Goal: Use online tool/utility

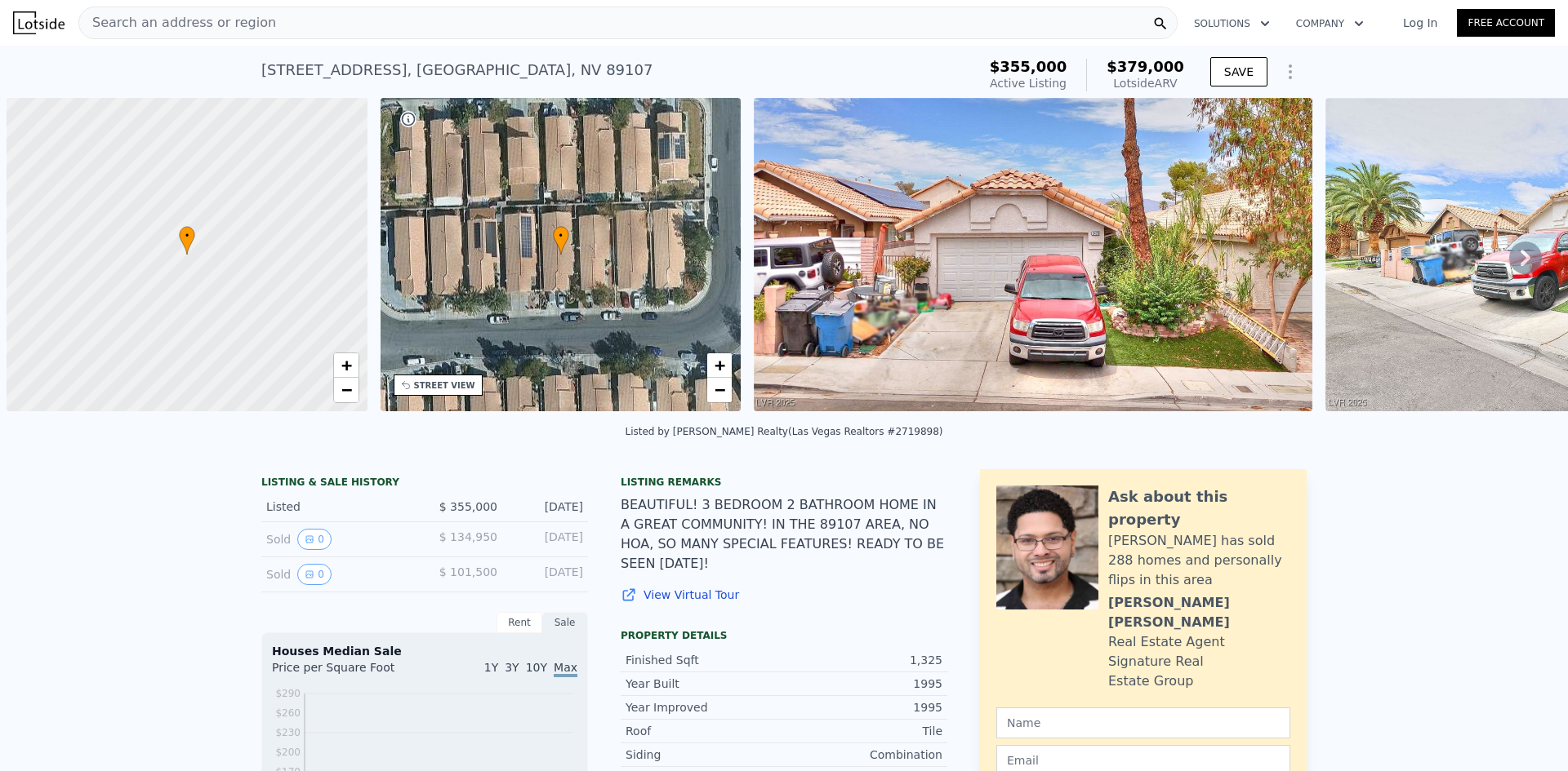
scroll to position [0, 7]
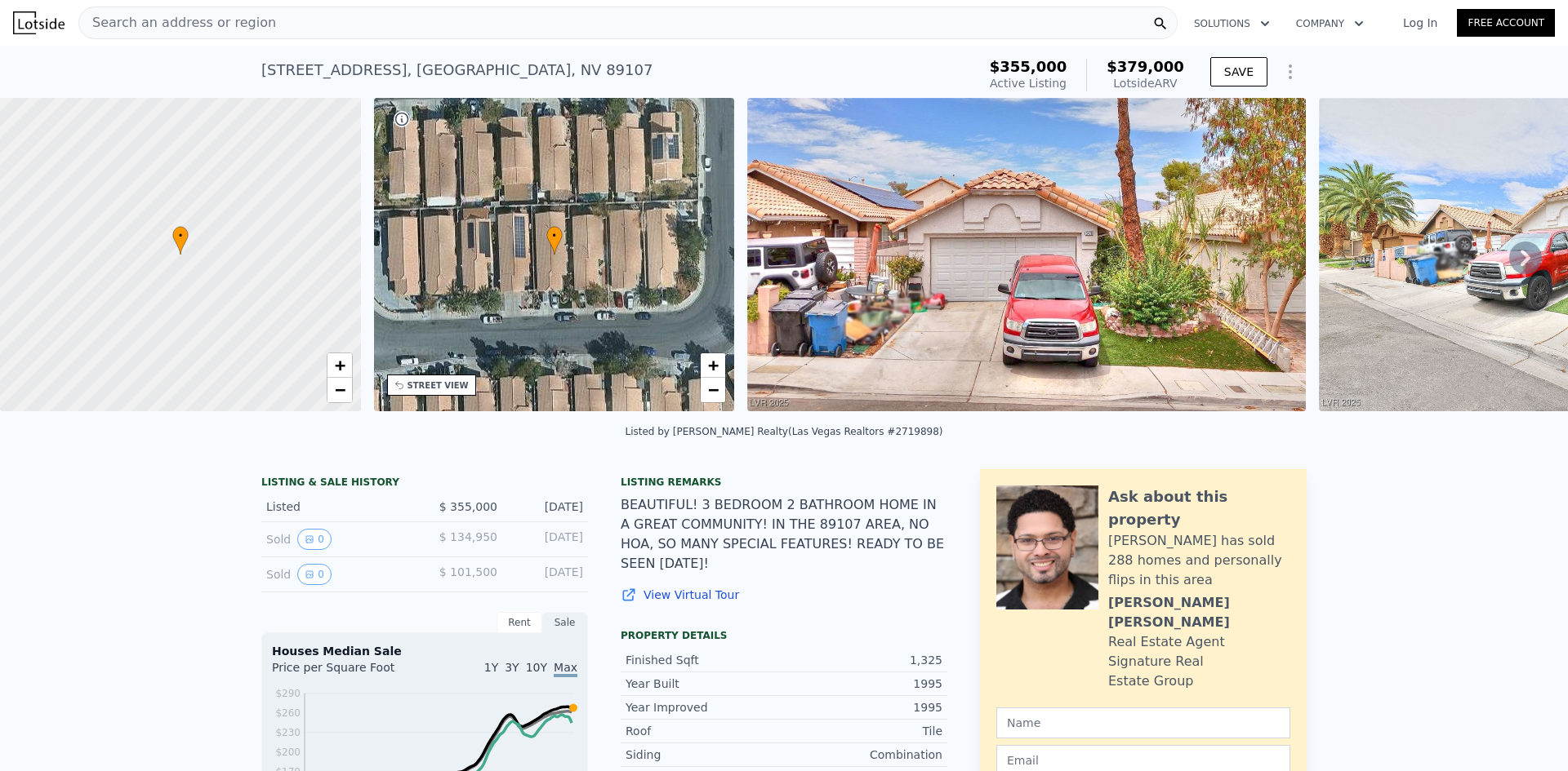
click at [840, 79] on div "[STREET_ADDRESS] Active at $355k (~ARV $379k )" at bounding box center [615, 76] width 709 height 46
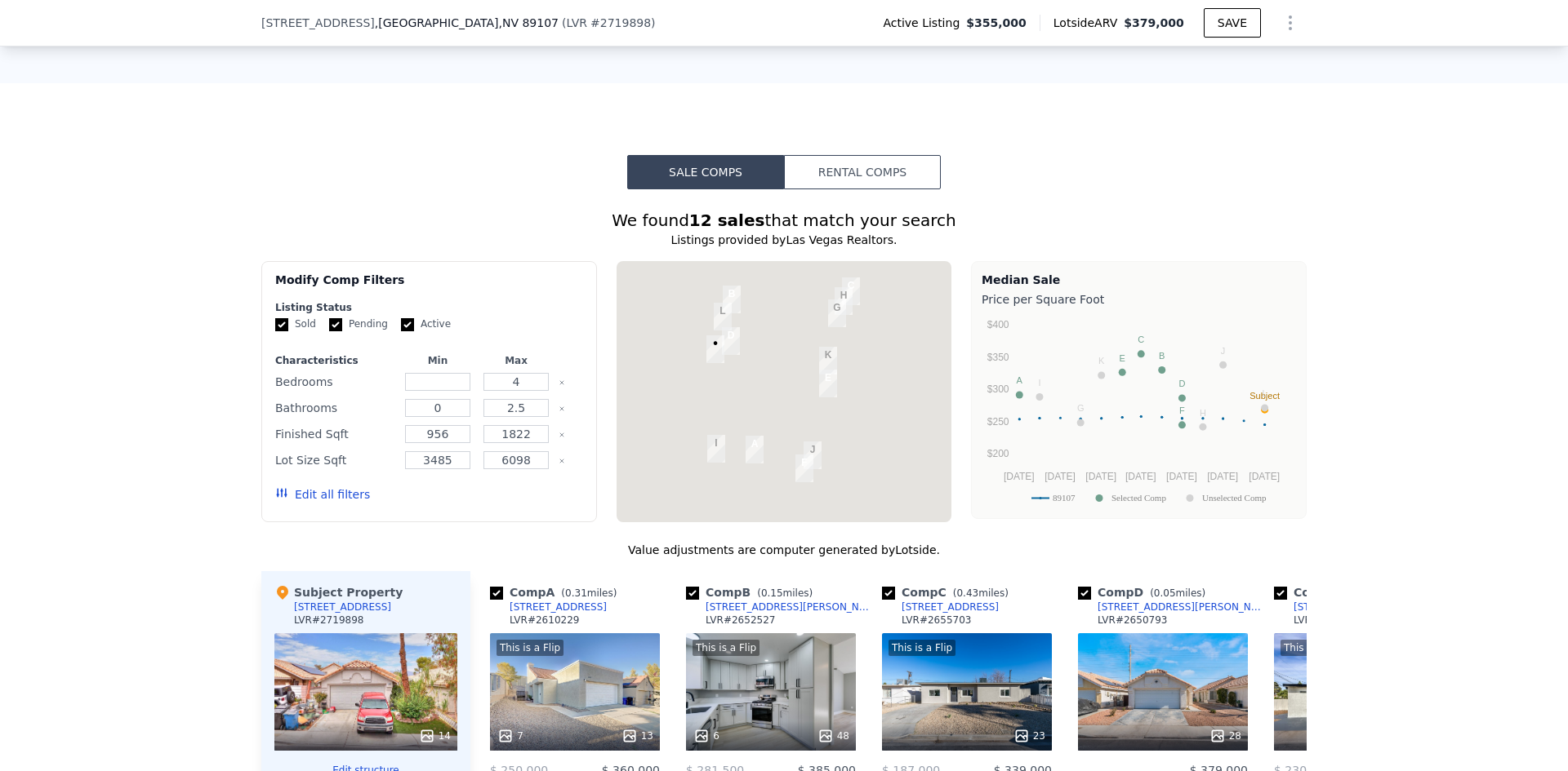
scroll to position [1382, 0]
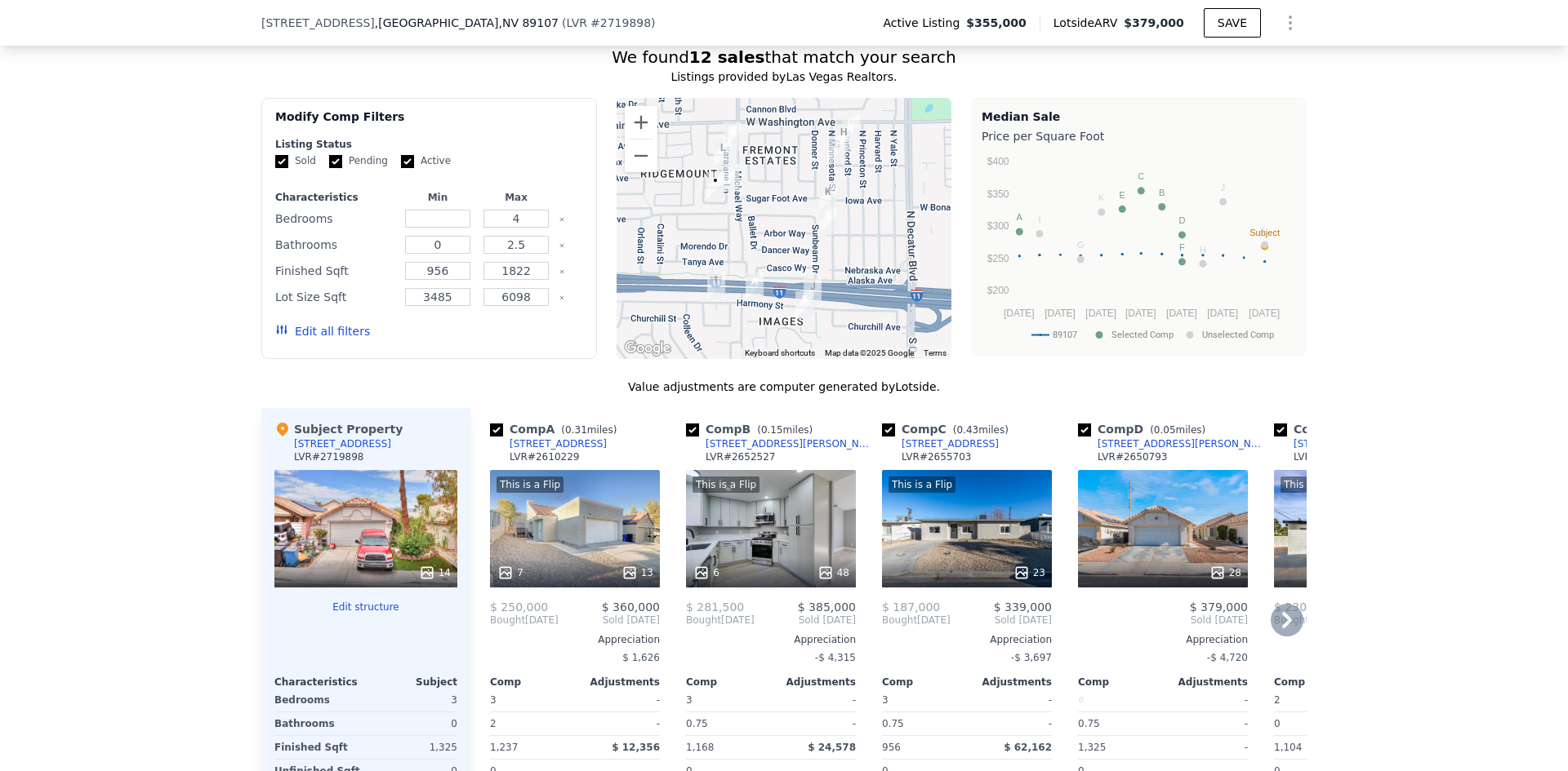
click at [490, 437] on input "checkbox" at bounding box center [496, 430] width 13 height 13
checkbox input "false"
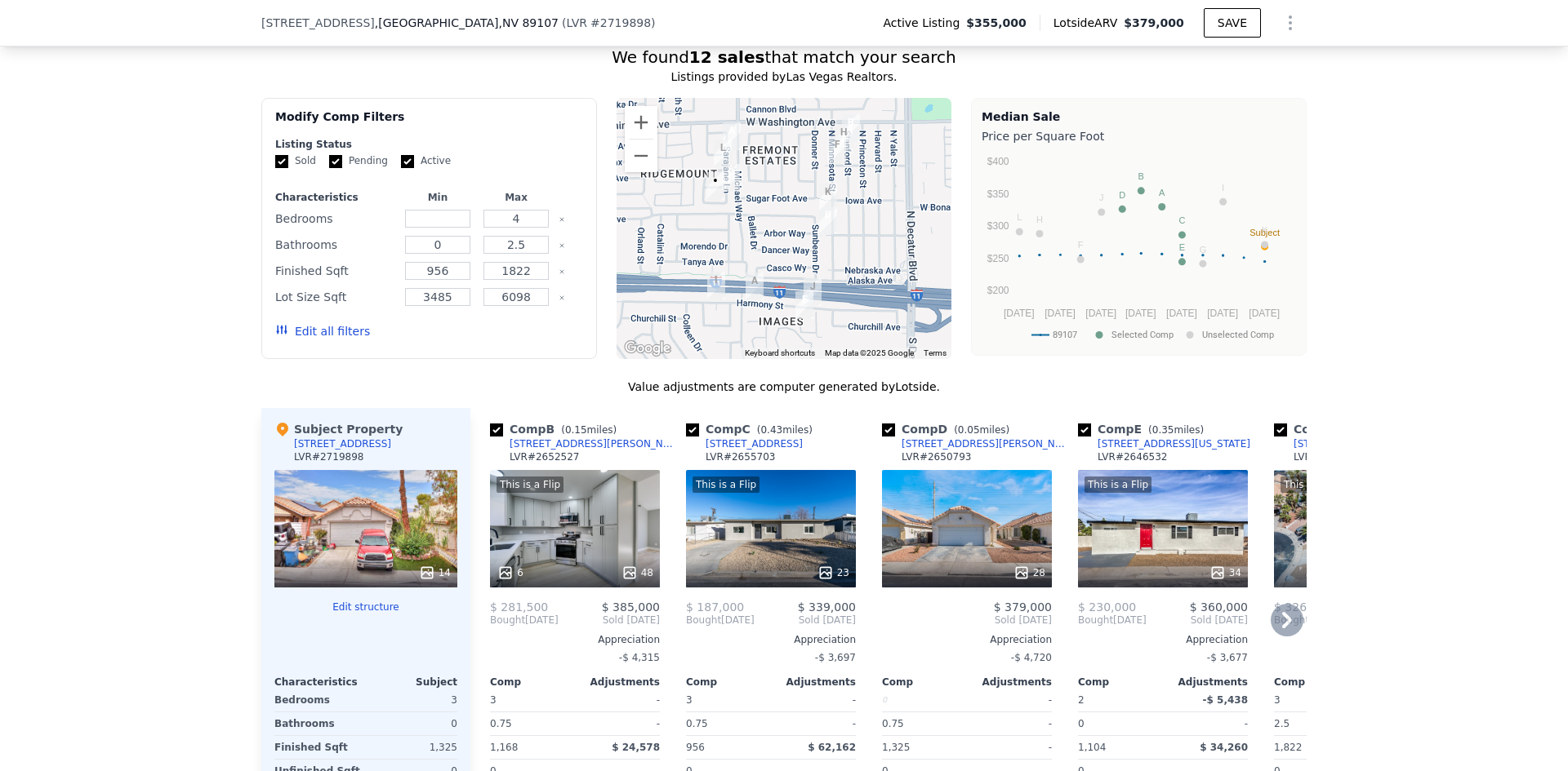
click at [1290, 629] on icon at bounding box center [1287, 621] width 33 height 33
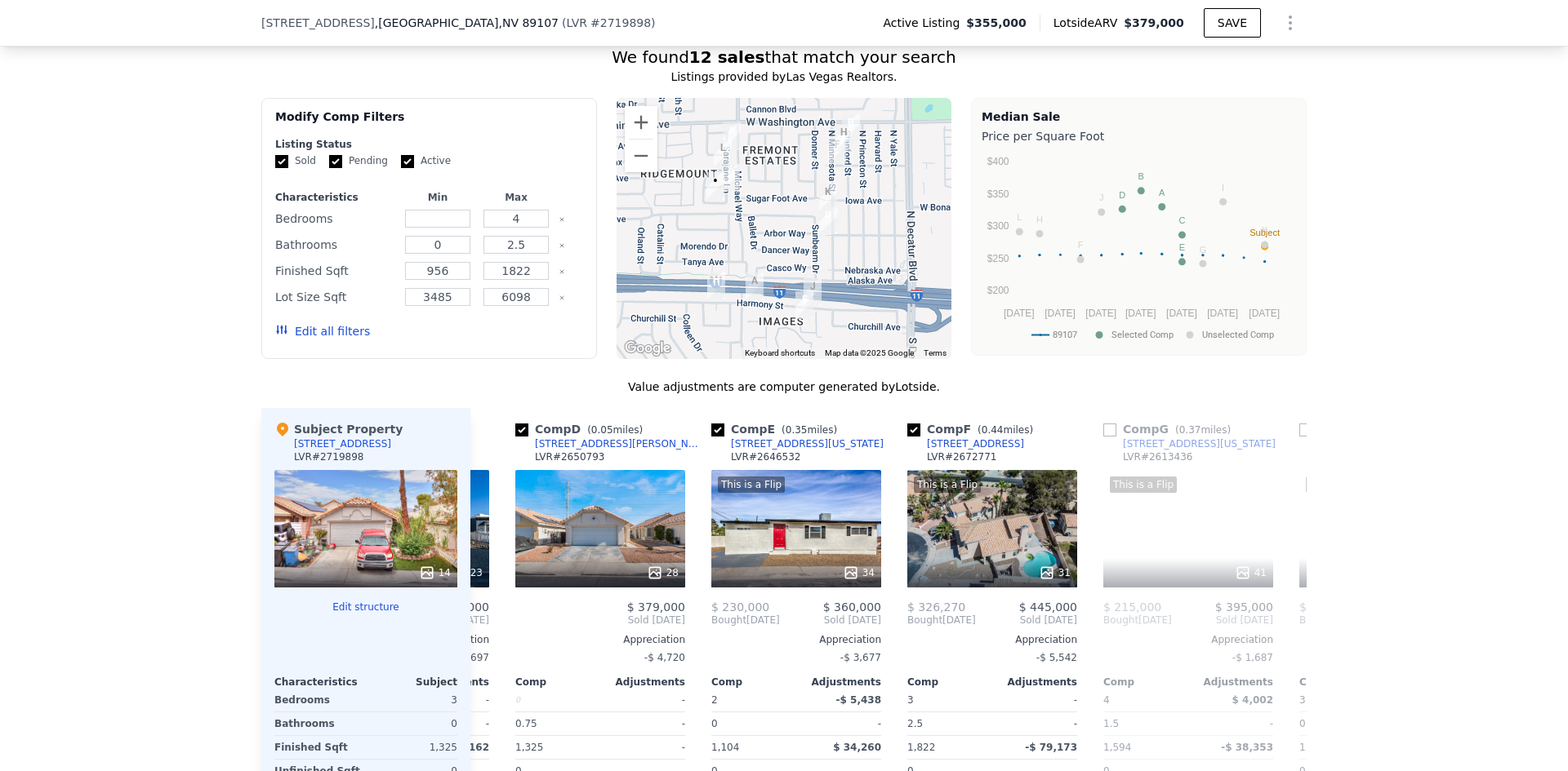
scroll to position [0, 392]
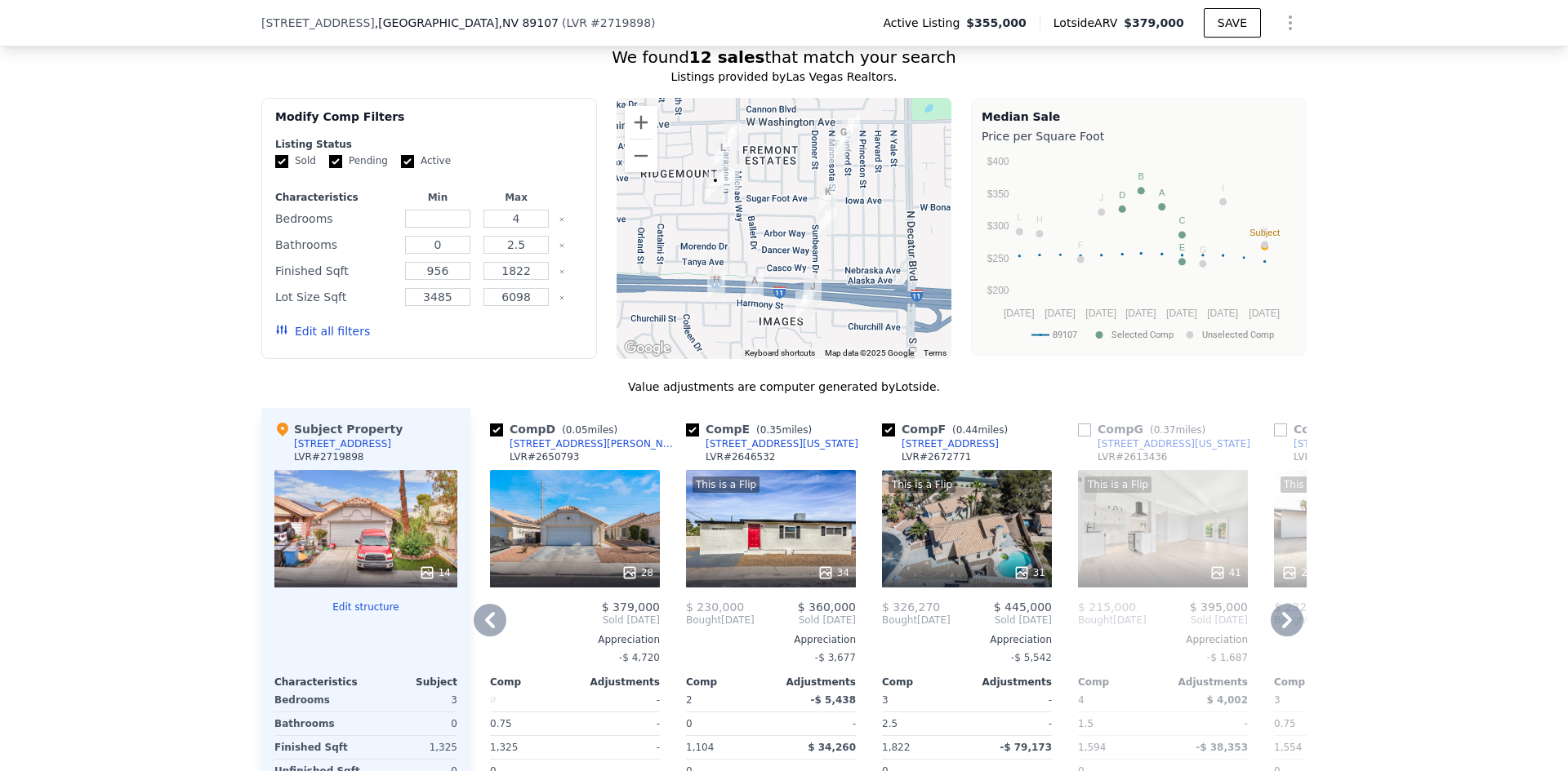
click at [722, 143] on img "708 Sarajane Ln" at bounding box center [732, 136] width 31 height 41
click at [723, 147] on img "5400 Maddox Ave" at bounding box center [723, 154] width 31 height 41
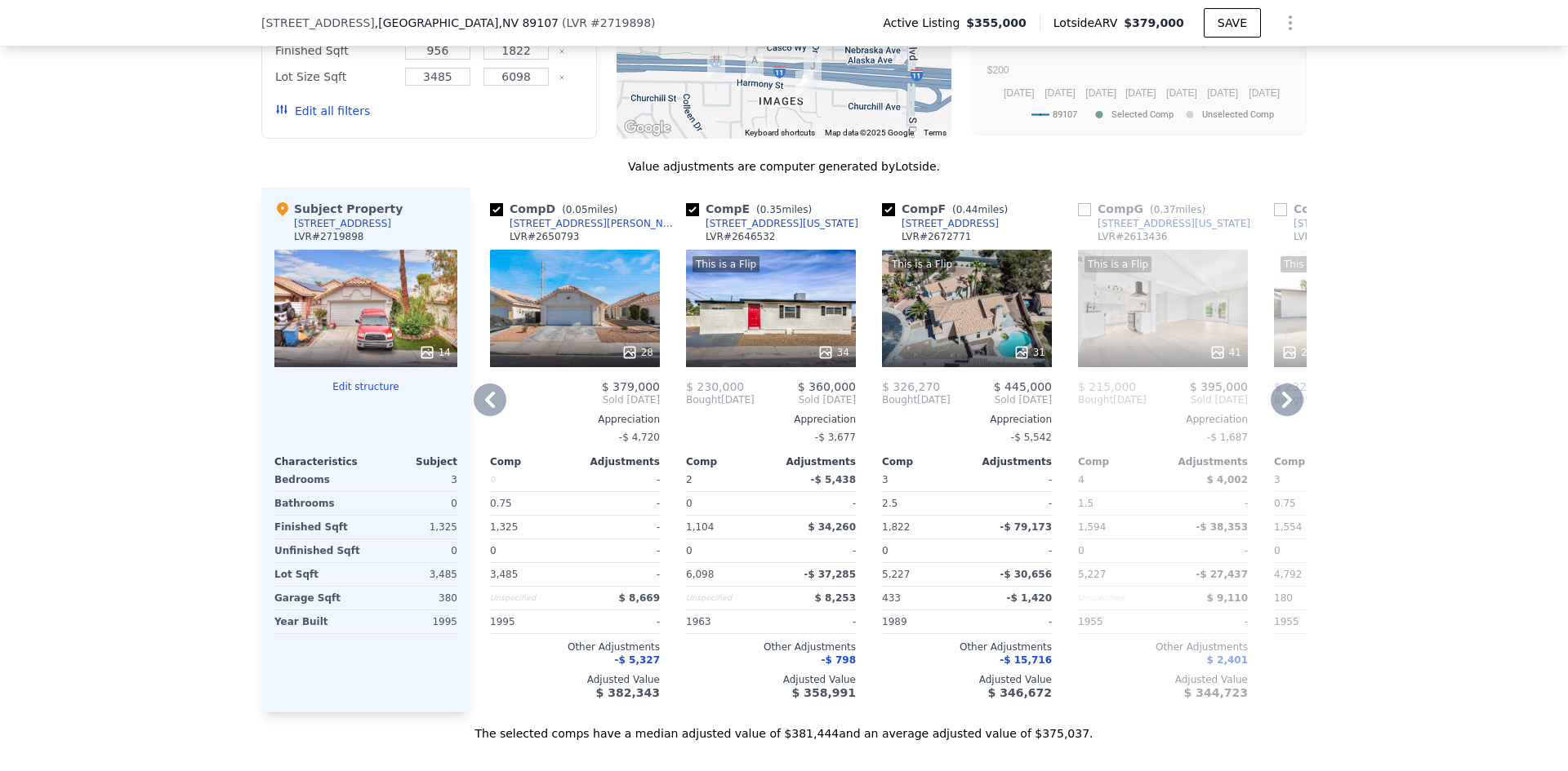
scroll to position [1627, 0]
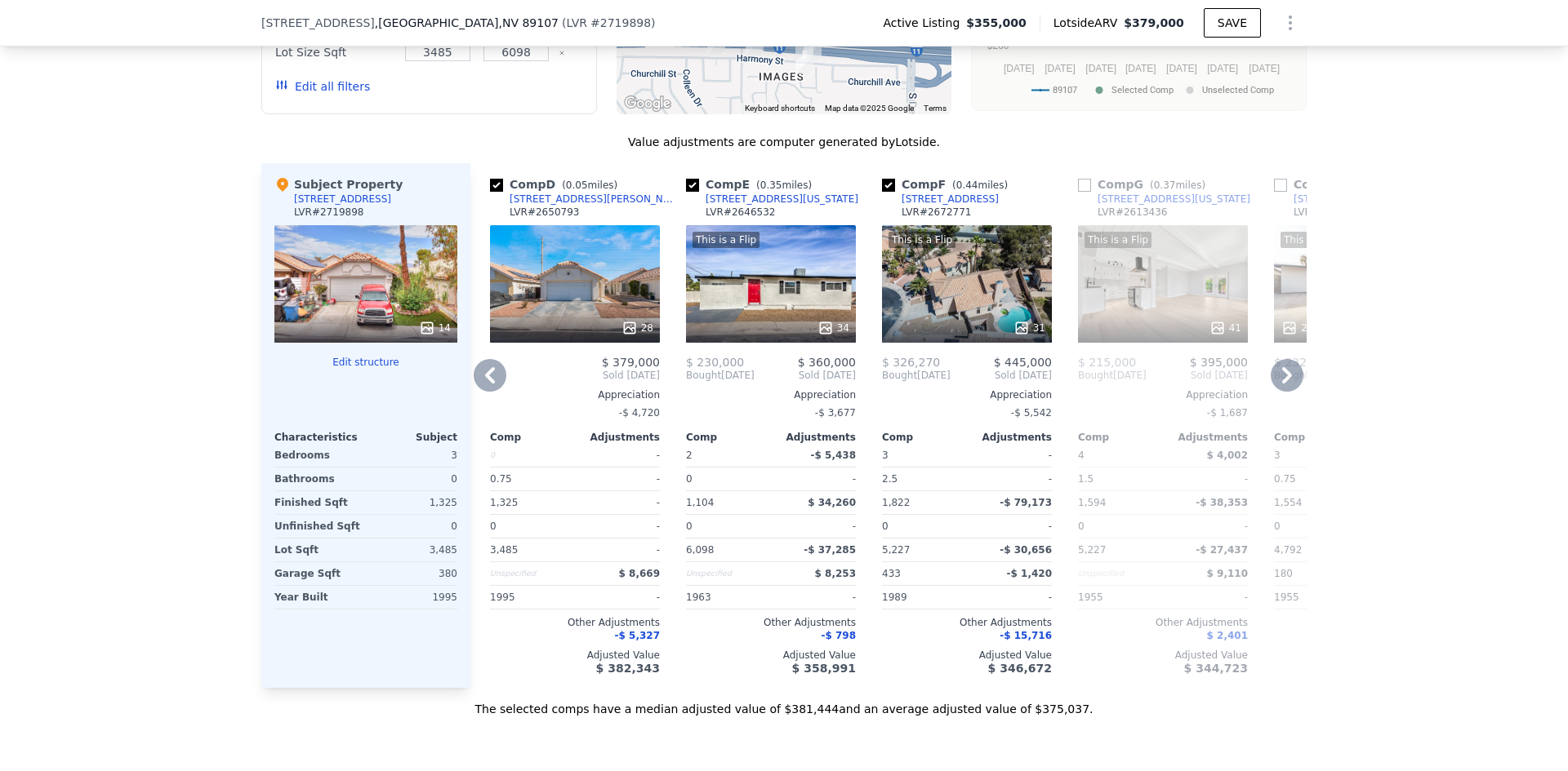
click at [491, 390] on icon at bounding box center [490, 375] width 33 height 33
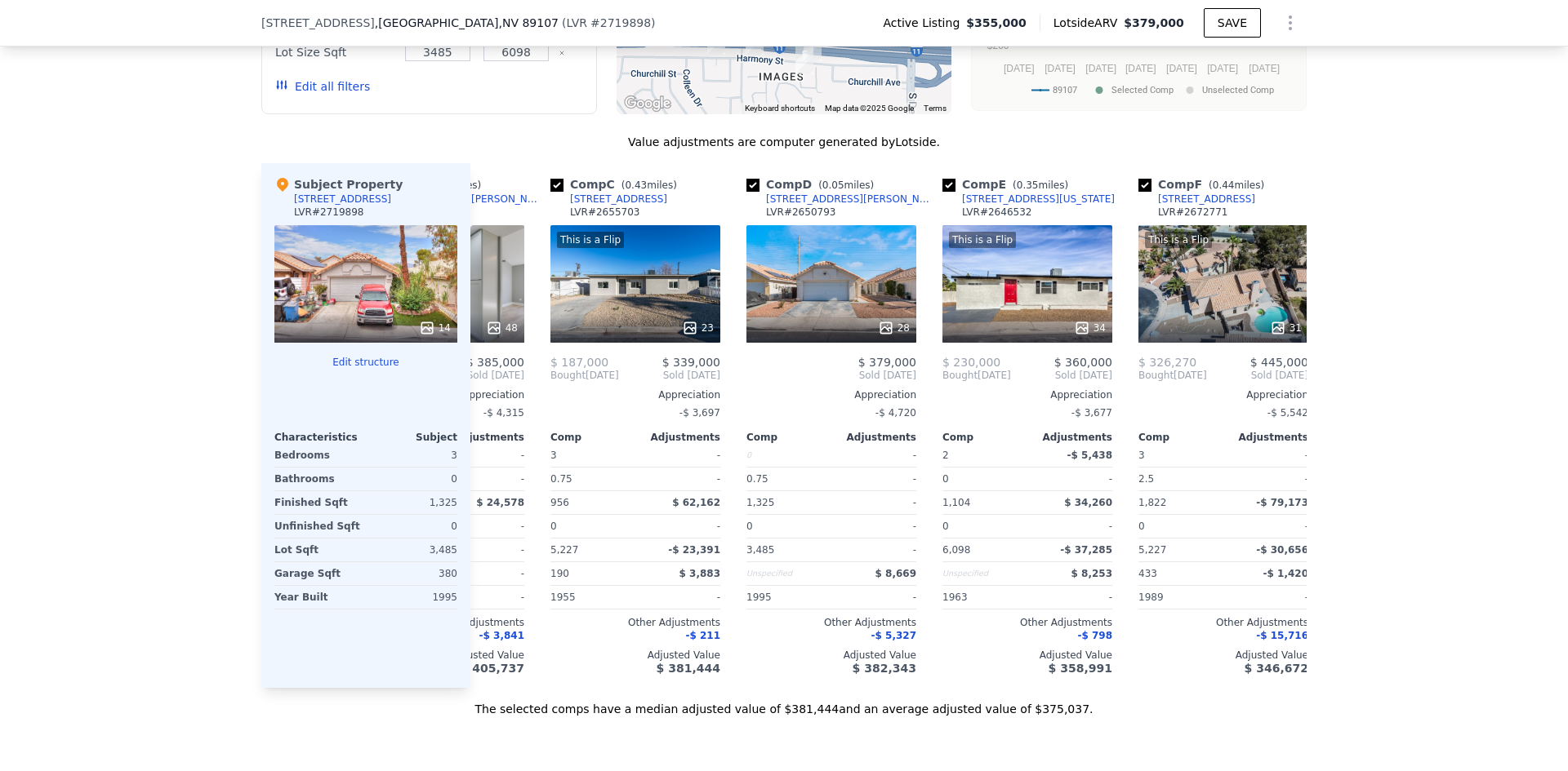
scroll to position [0, 0]
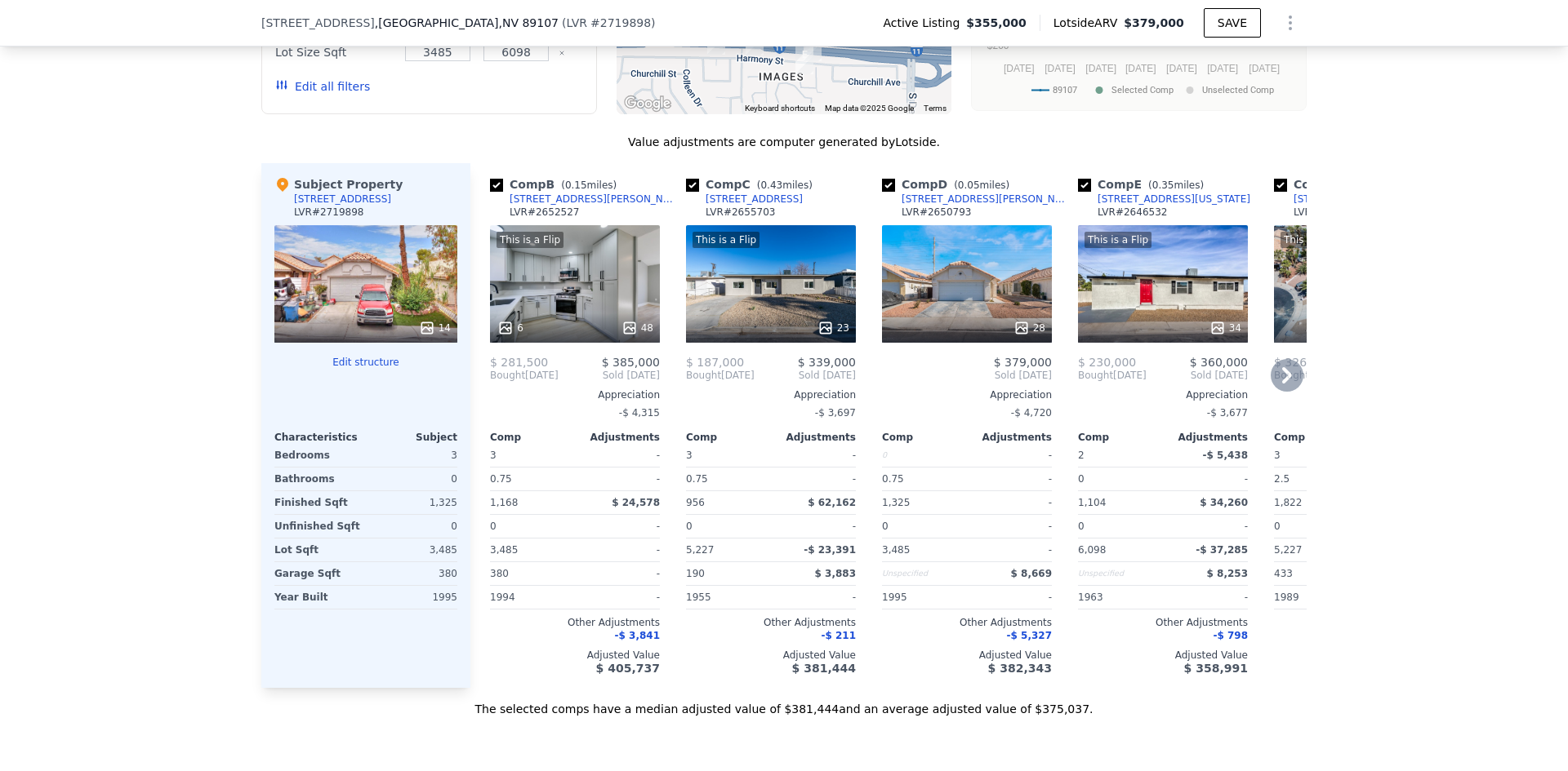
click at [491, 382] on span "Bought" at bounding box center [507, 375] width 35 height 13
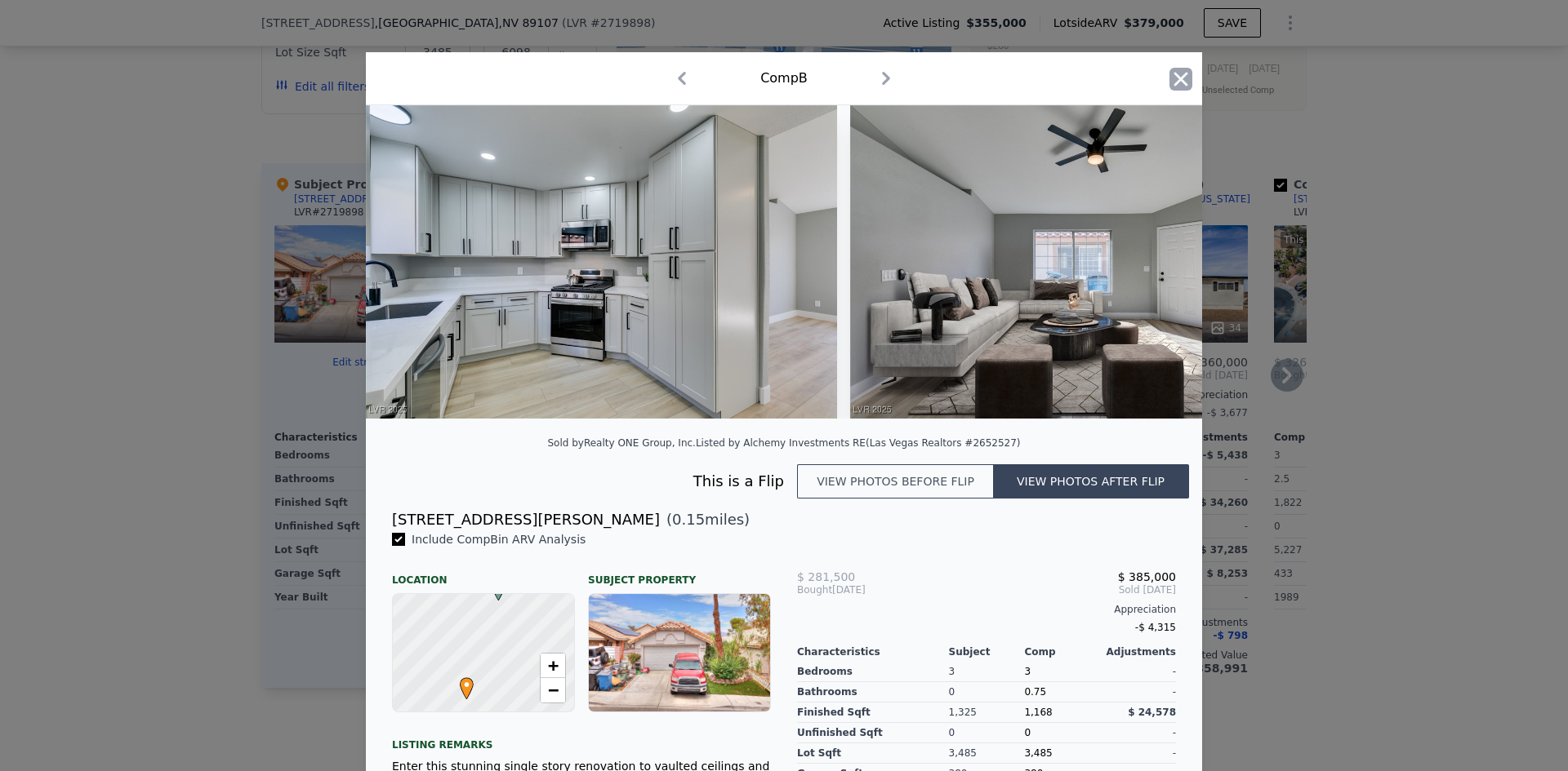
click at [1174, 76] on icon "button" at bounding box center [1181, 80] width 23 height 23
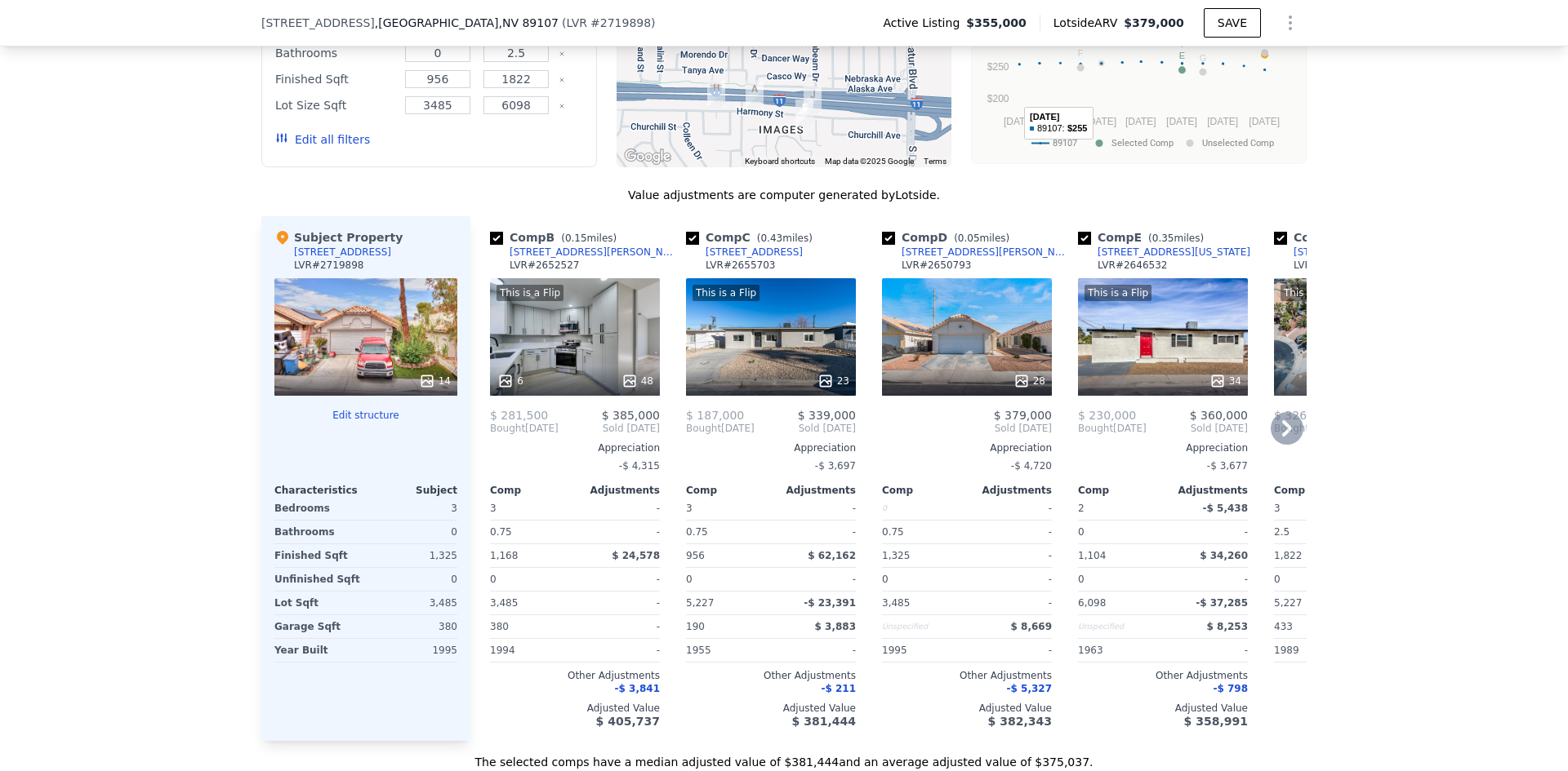
scroll to position [1463, 0]
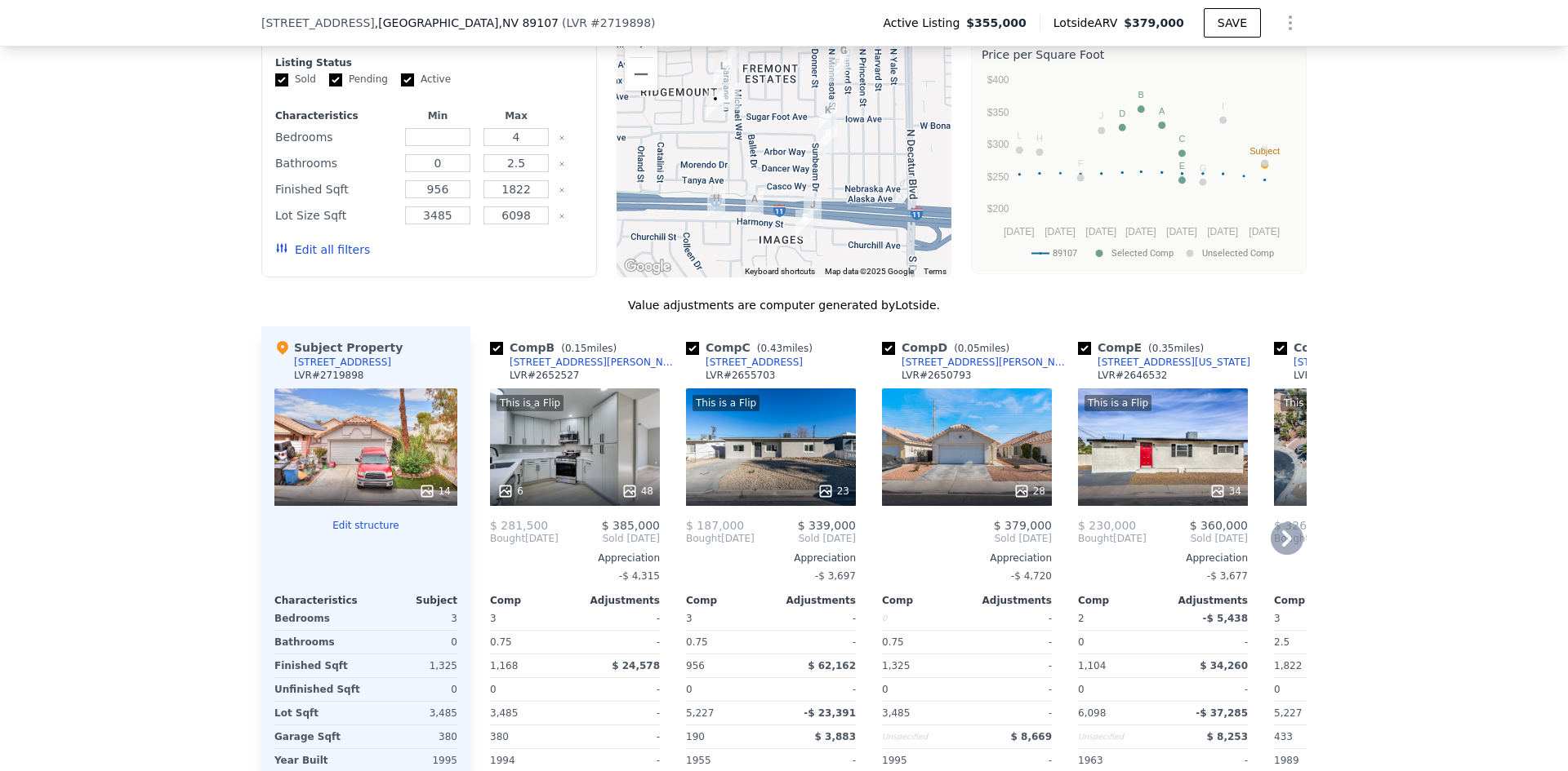
click at [1078, 355] on input "checkbox" at bounding box center [1084, 349] width 13 height 13
checkbox input "false"
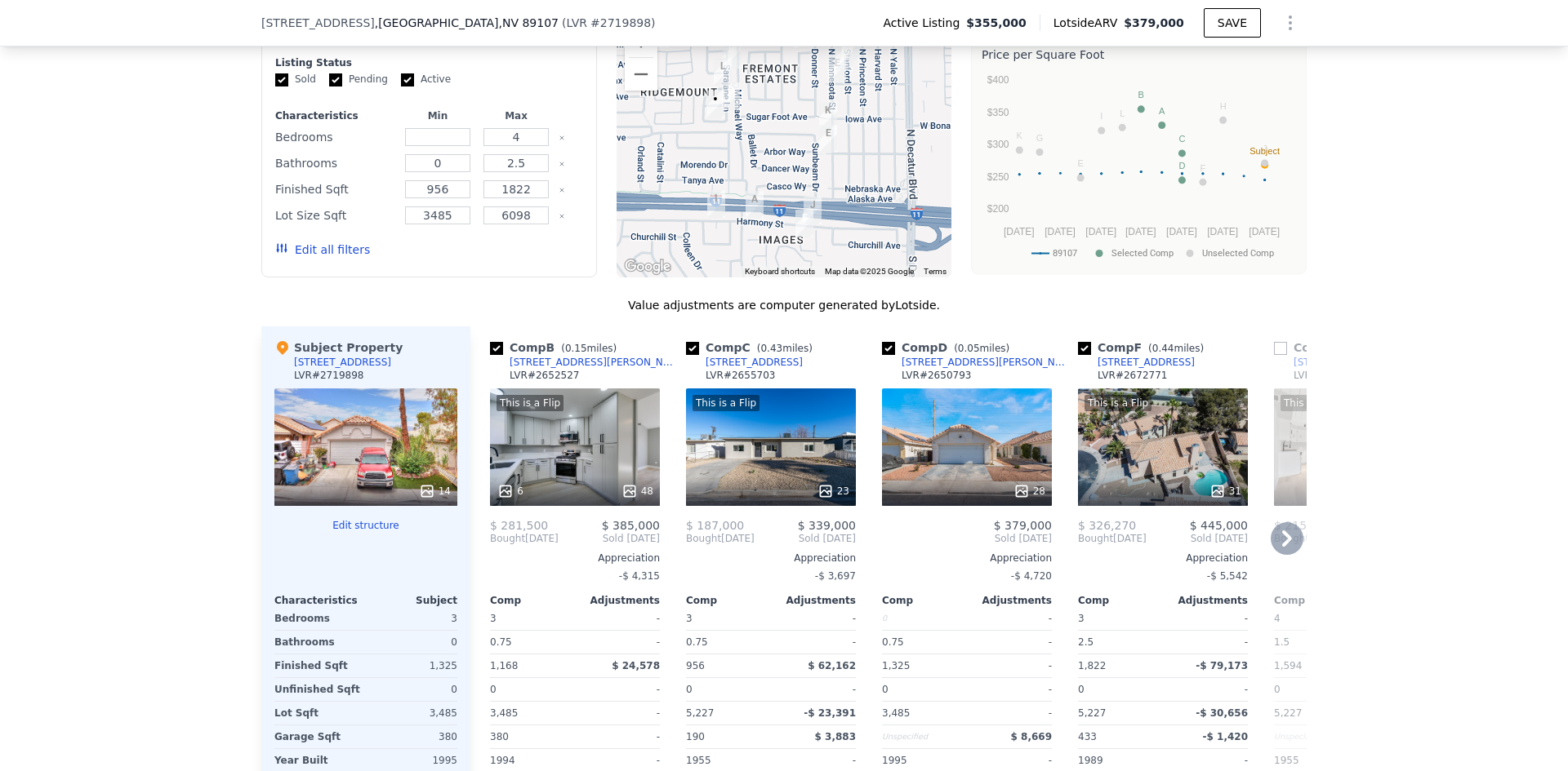
click at [1080, 355] on input "checkbox" at bounding box center [1084, 349] width 13 height 13
checkbox input "false"
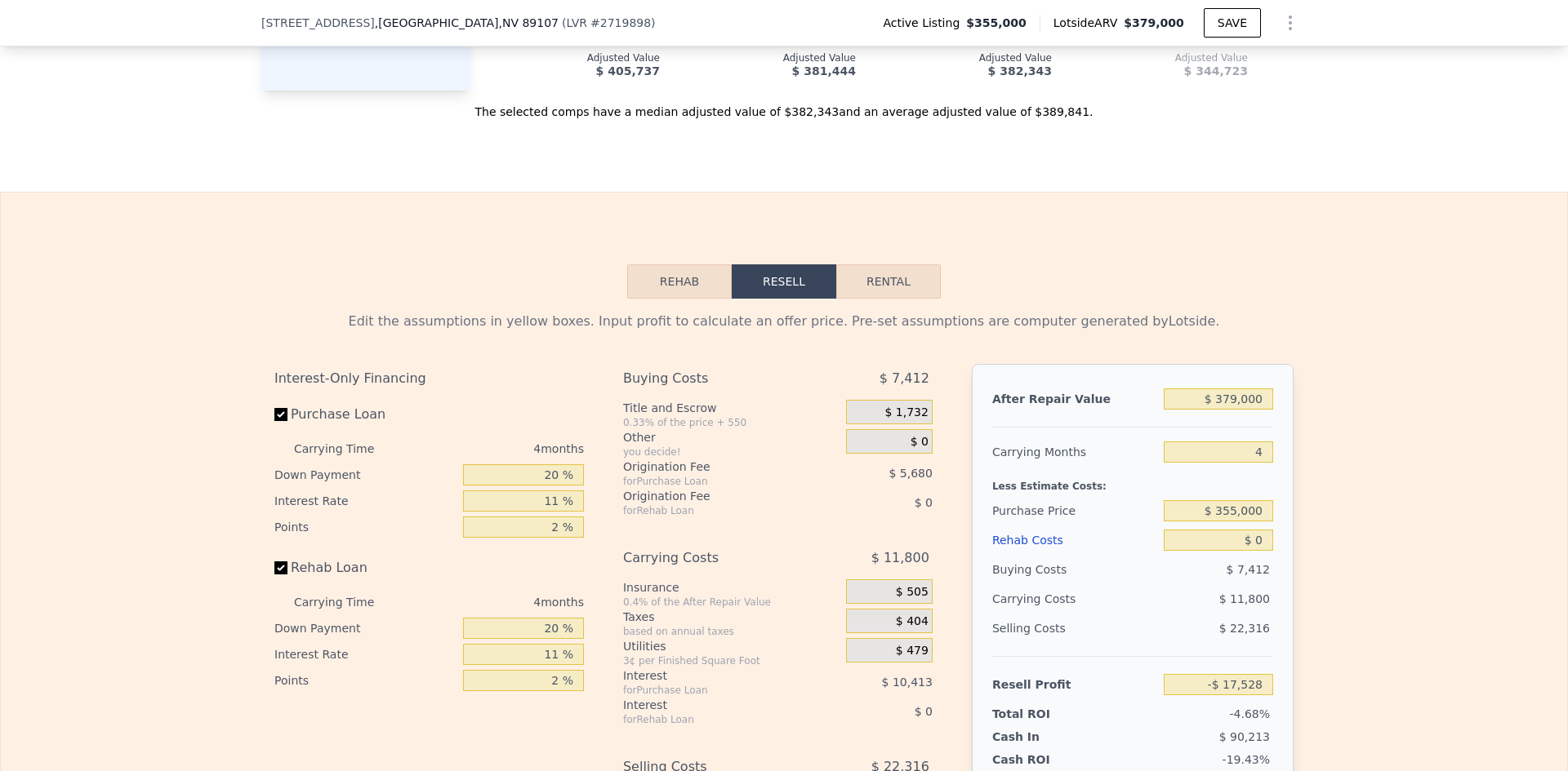
scroll to position [2361, 0]
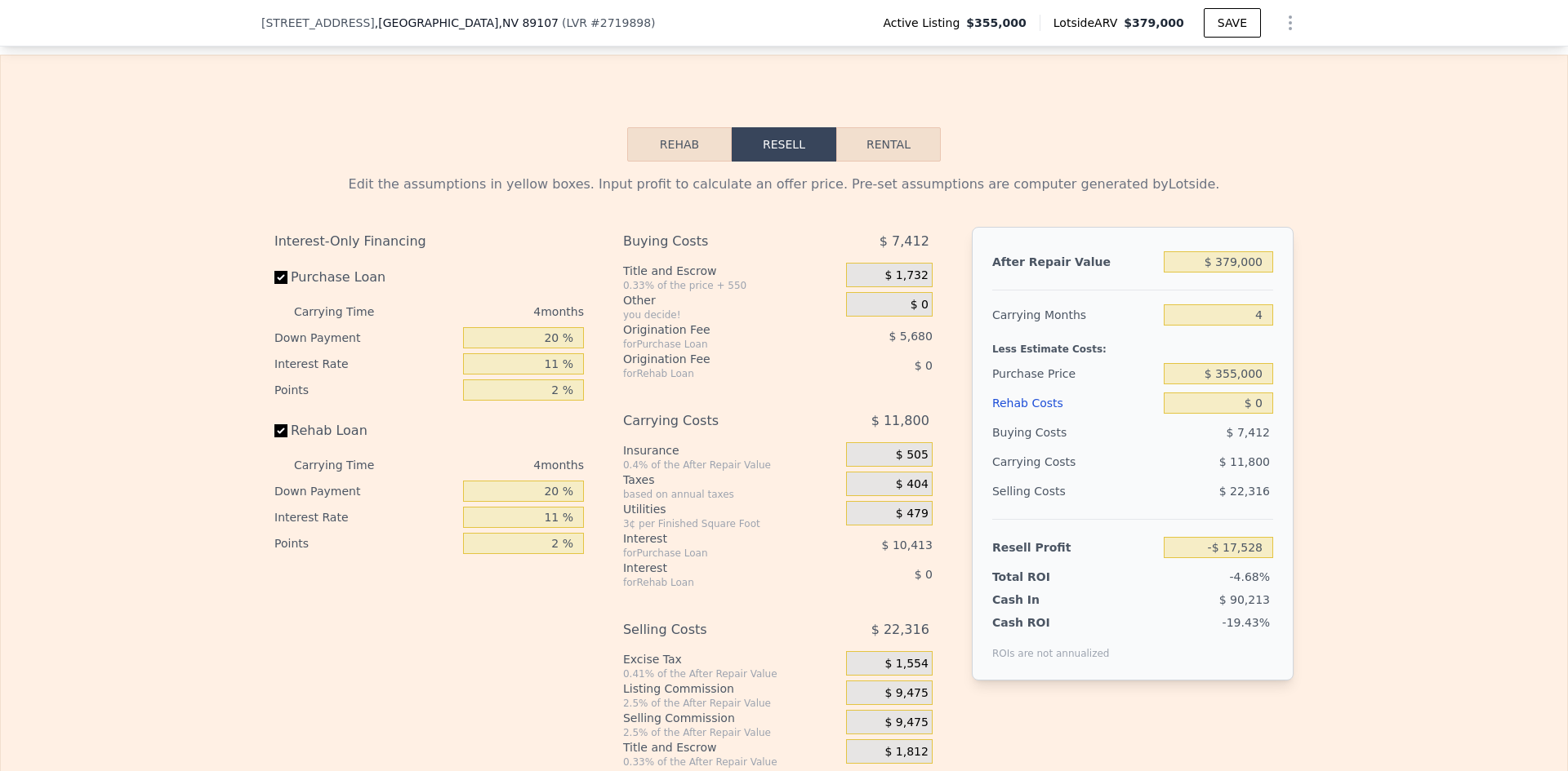
click at [679, 162] on button "Rehab" at bounding box center [678, 145] width 104 height 34
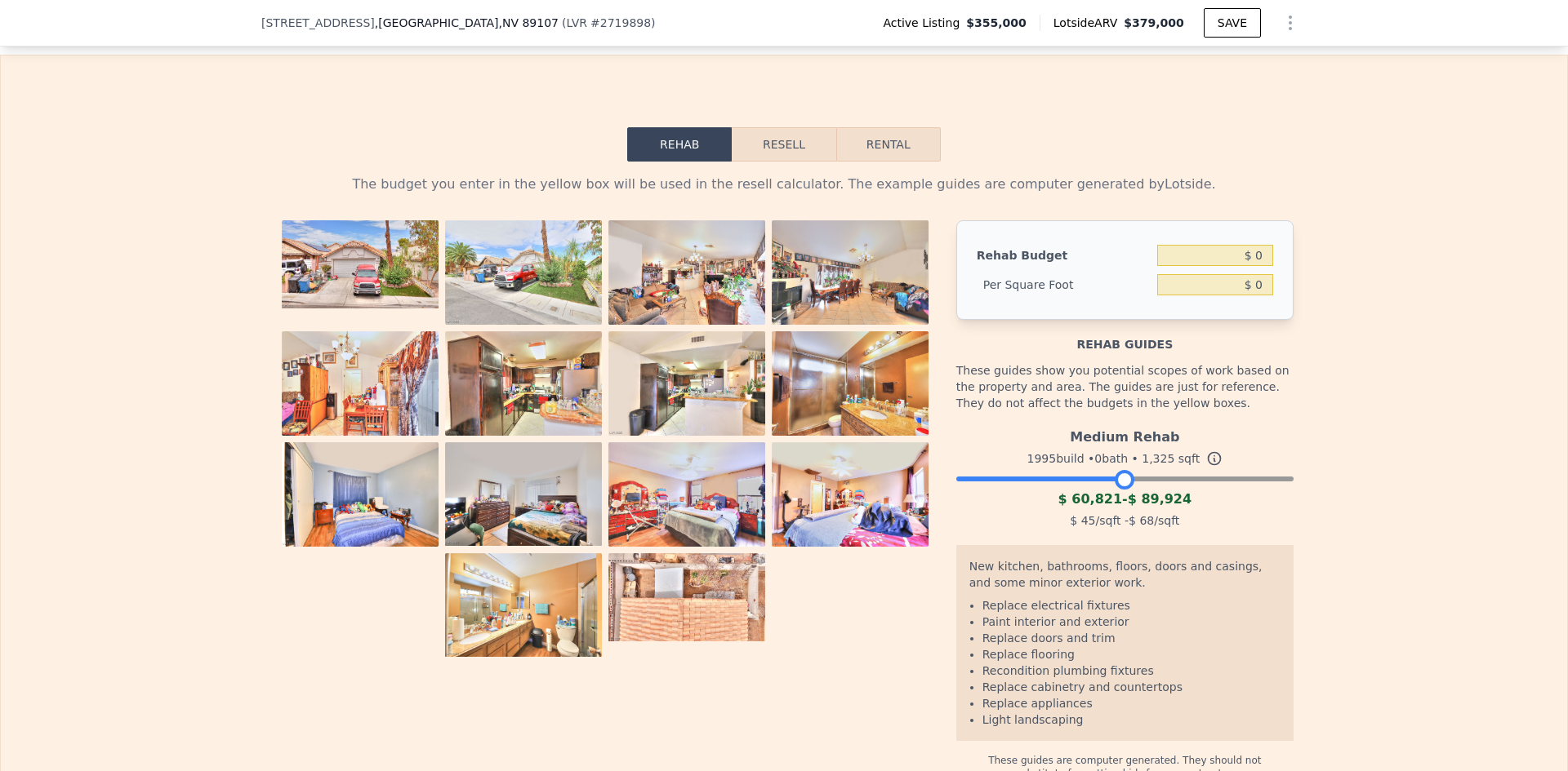
drag, startPoint x: 1280, startPoint y: 506, endPoint x: 1121, endPoint y: 507, distance: 159.0
click at [1121, 489] on div at bounding box center [1124, 480] width 20 height 20
click at [1235, 266] on input "$ 0" at bounding box center [1215, 255] width 116 height 21
type input "$ 61,000"
click at [1304, 342] on div "The budget you enter in the yellow box will be used in the resell calculator. T…" at bounding box center [784, 471] width 1566 height 619
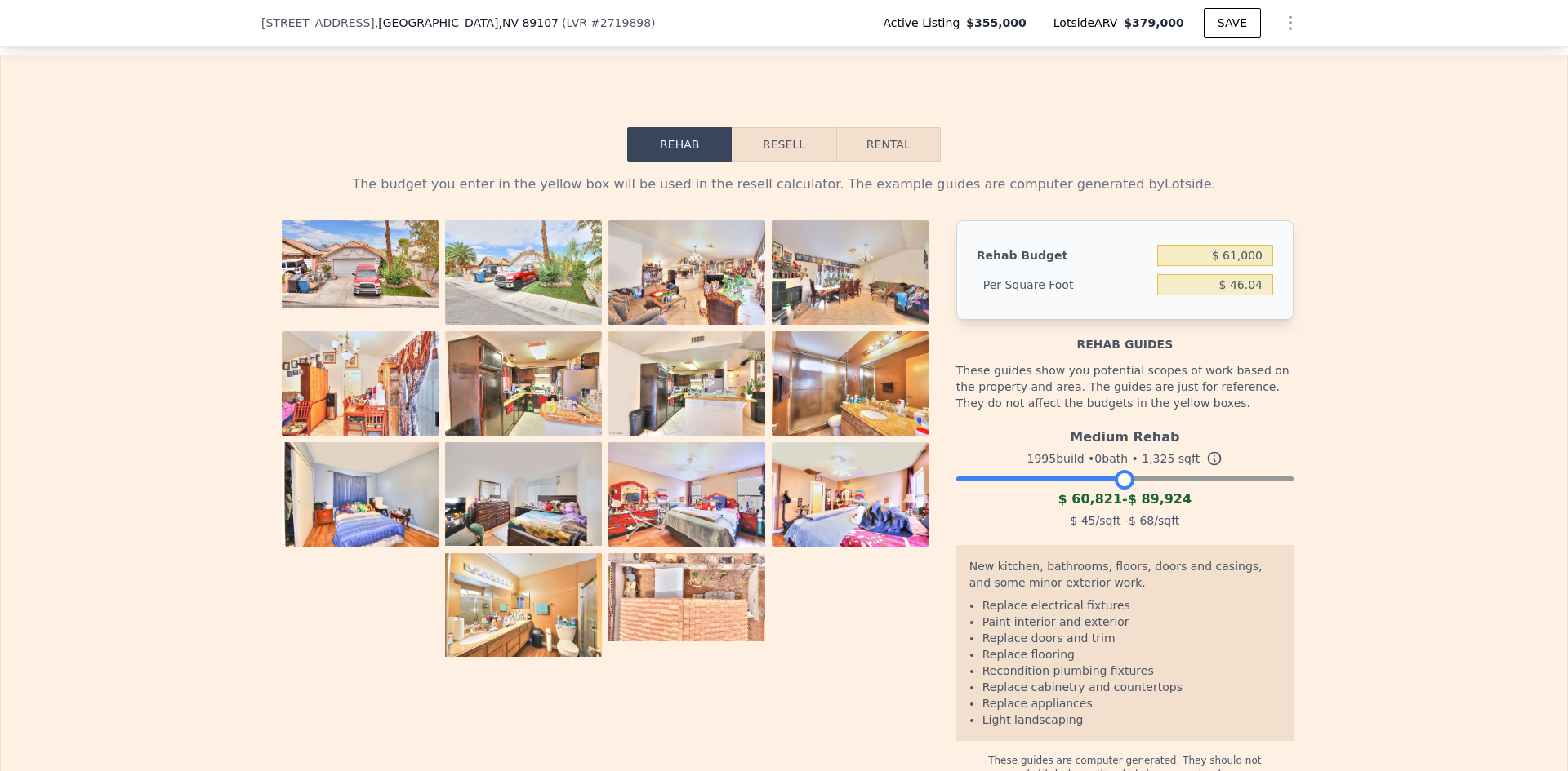
type input "$ 46.04"
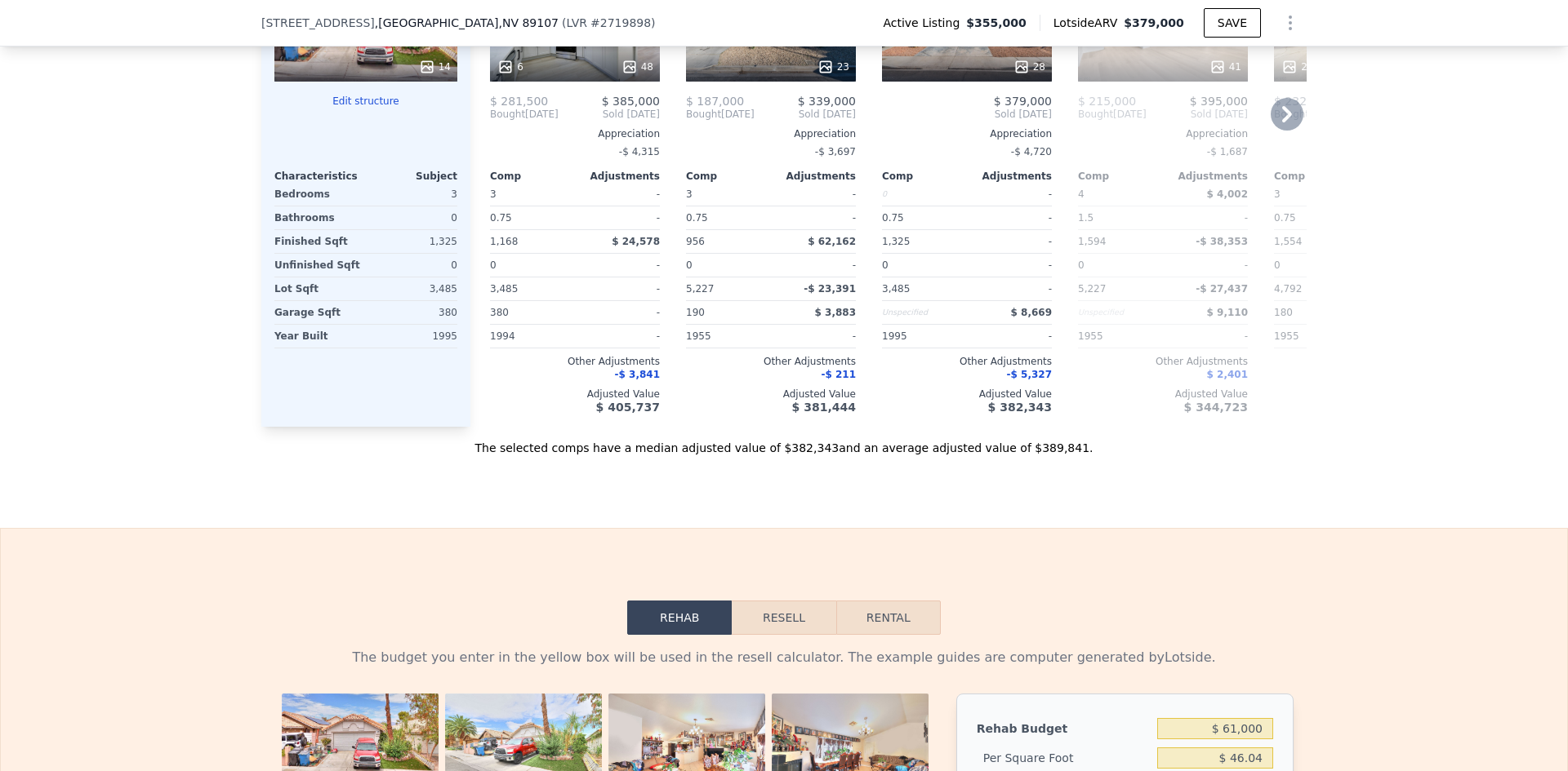
scroll to position [1871, 0]
